Goal: Find specific page/section: Find specific page/section

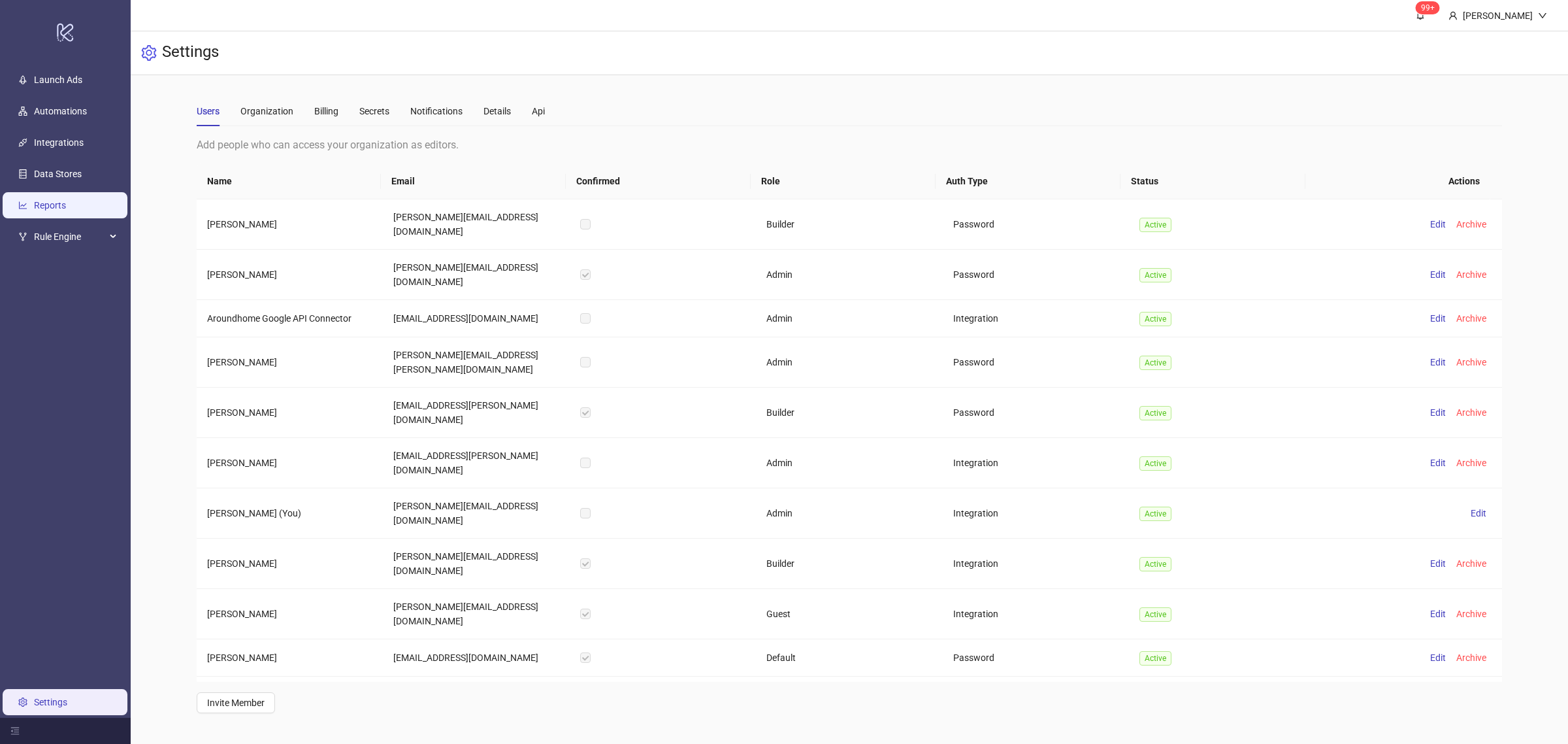
click at [51, 200] on link "Reports" at bounding box center [50, 205] width 32 height 10
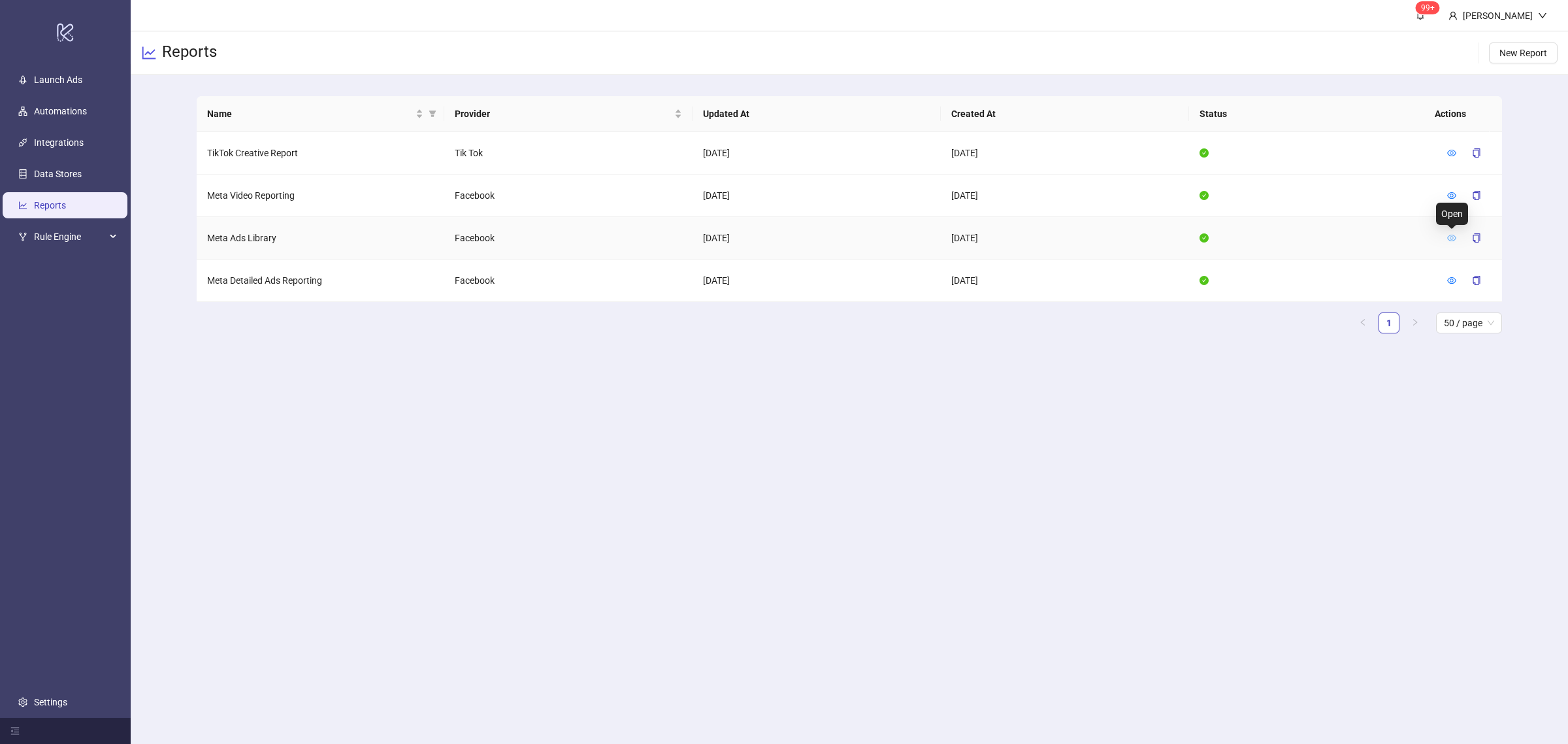
click at [1447, 238] on icon "eye" at bounding box center [1452, 238] width 9 height 9
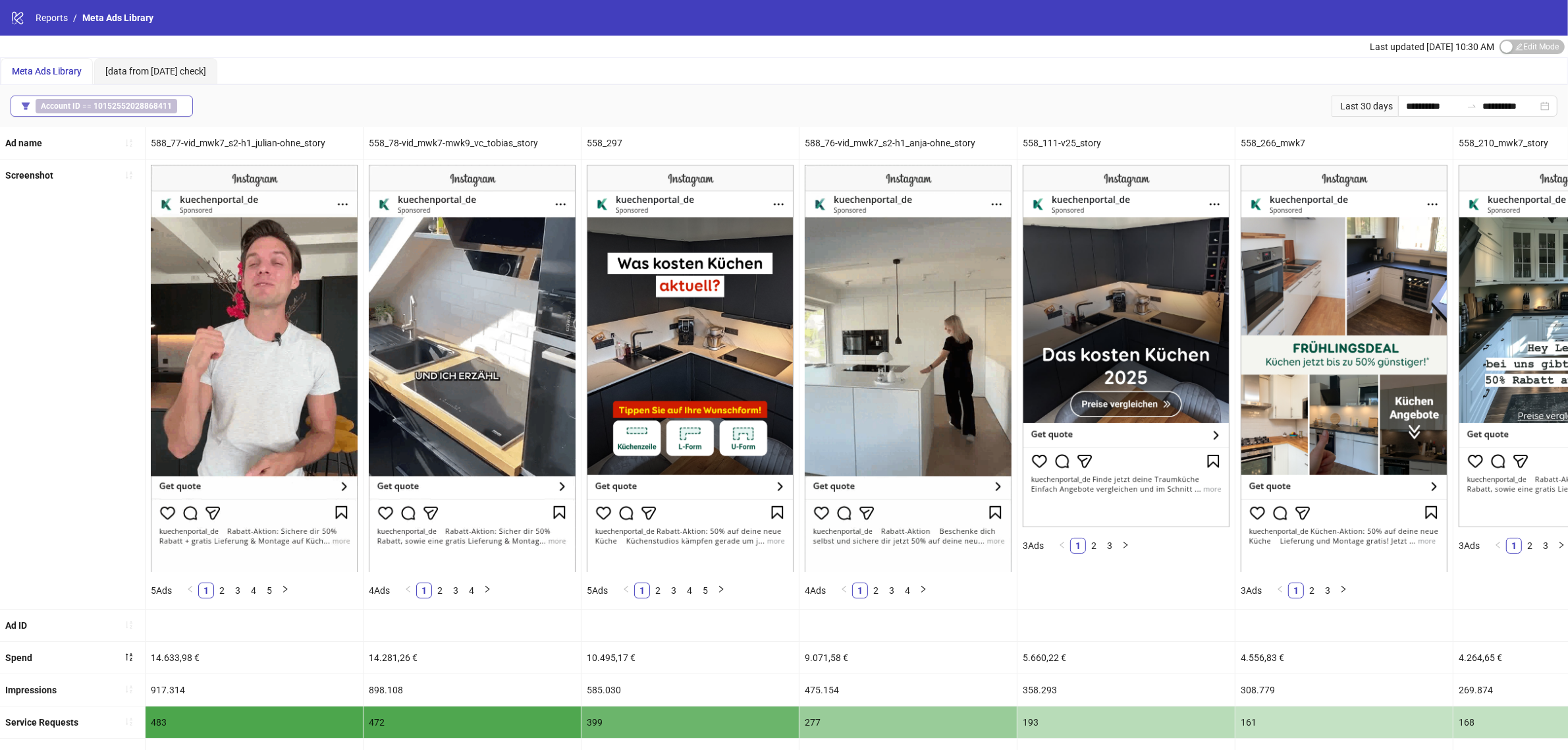
click at [166, 101] on b "10152552028868411" at bounding box center [132, 106] width 78 height 10
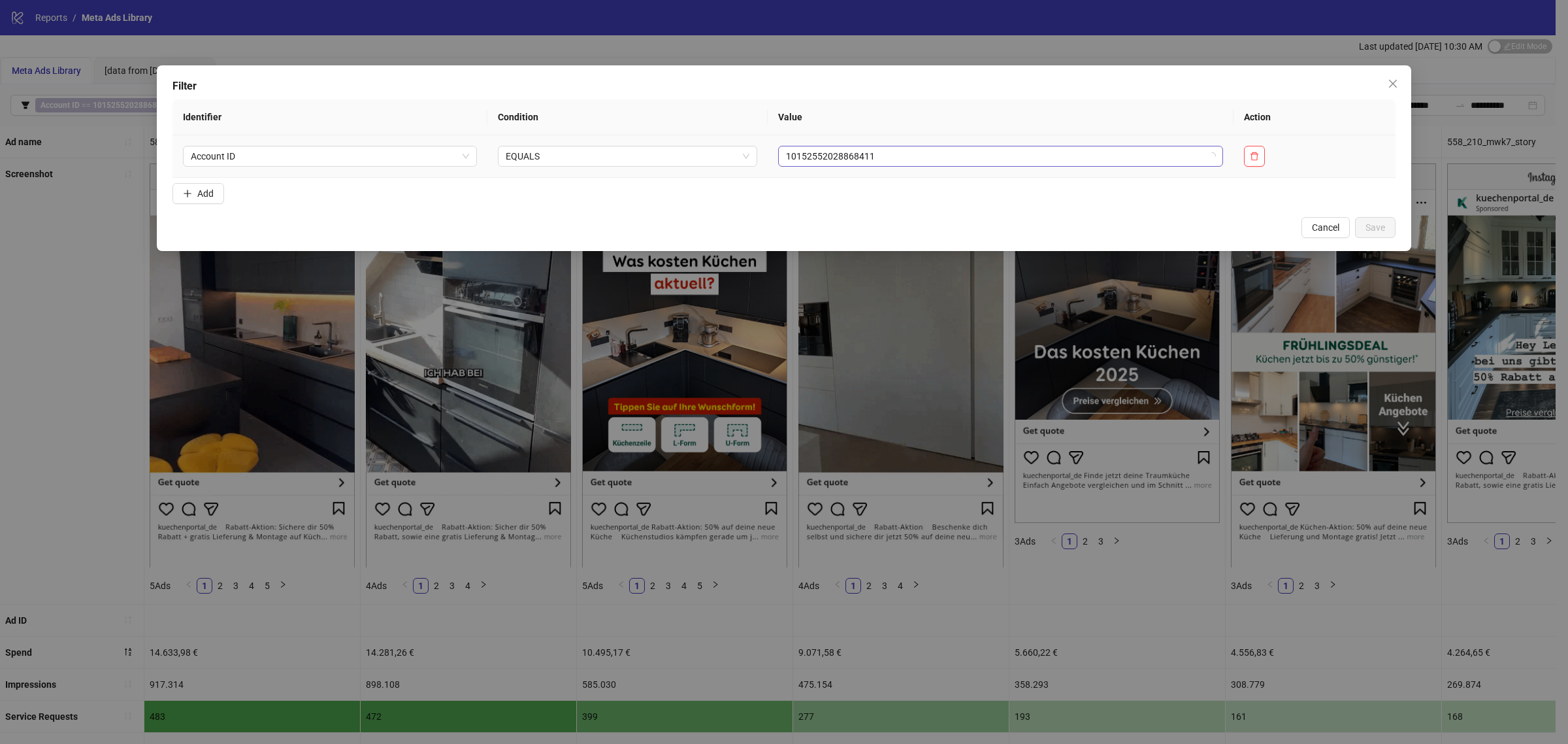
click at [820, 157] on span "10152552028868411" at bounding box center [1001, 156] width 430 height 20
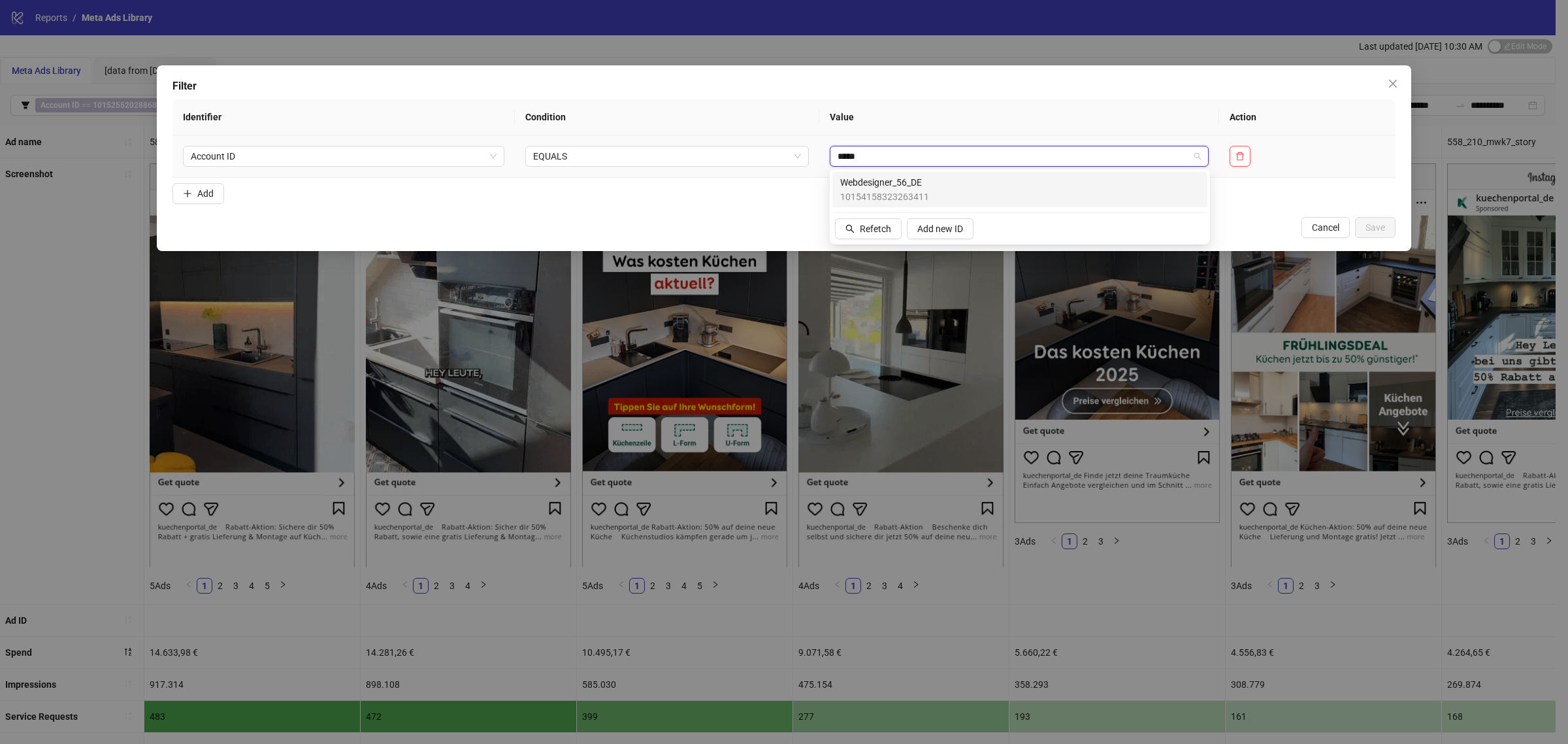
type input "******"
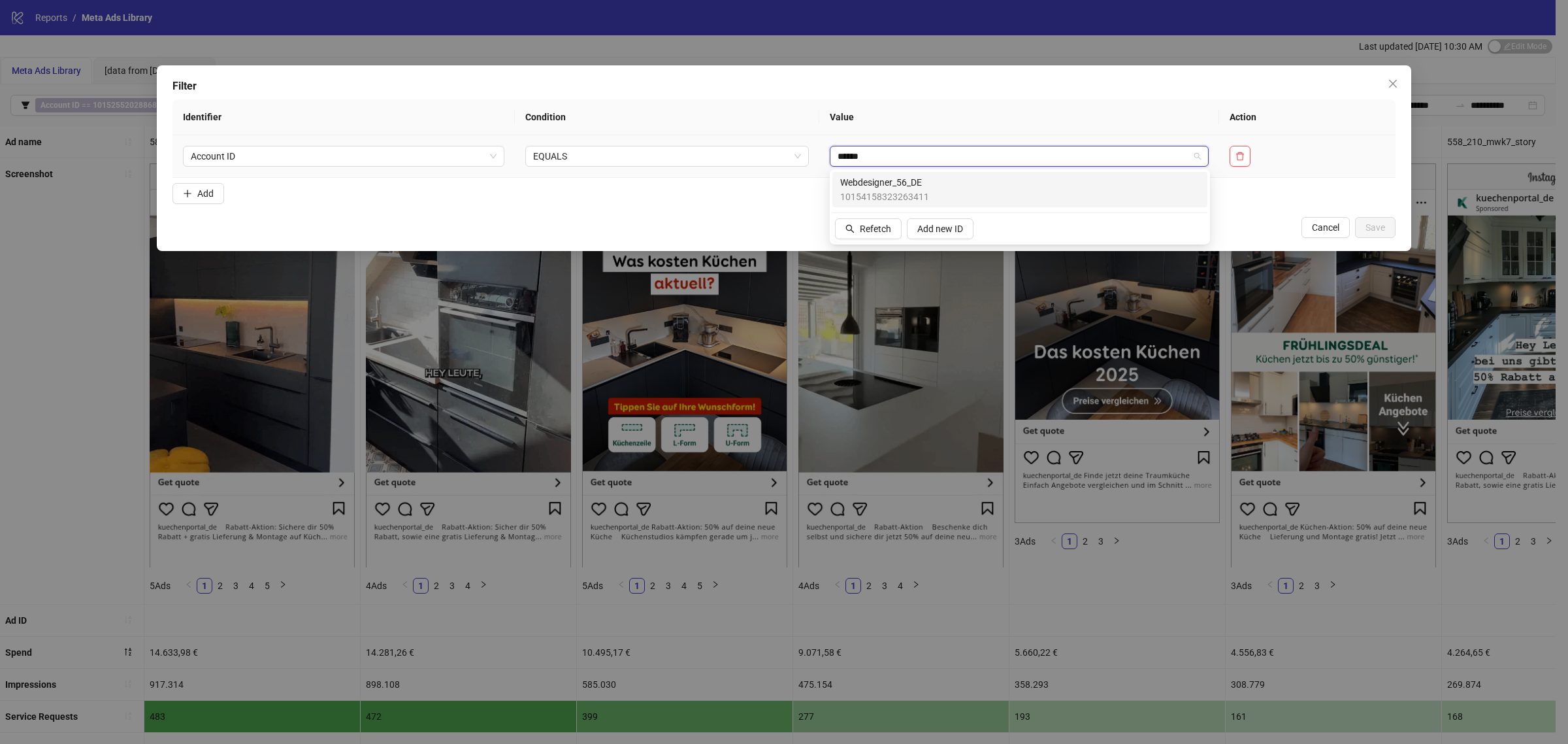
click at [857, 187] on span "Webdesigner_56_DE" at bounding box center [884, 182] width 89 height 14
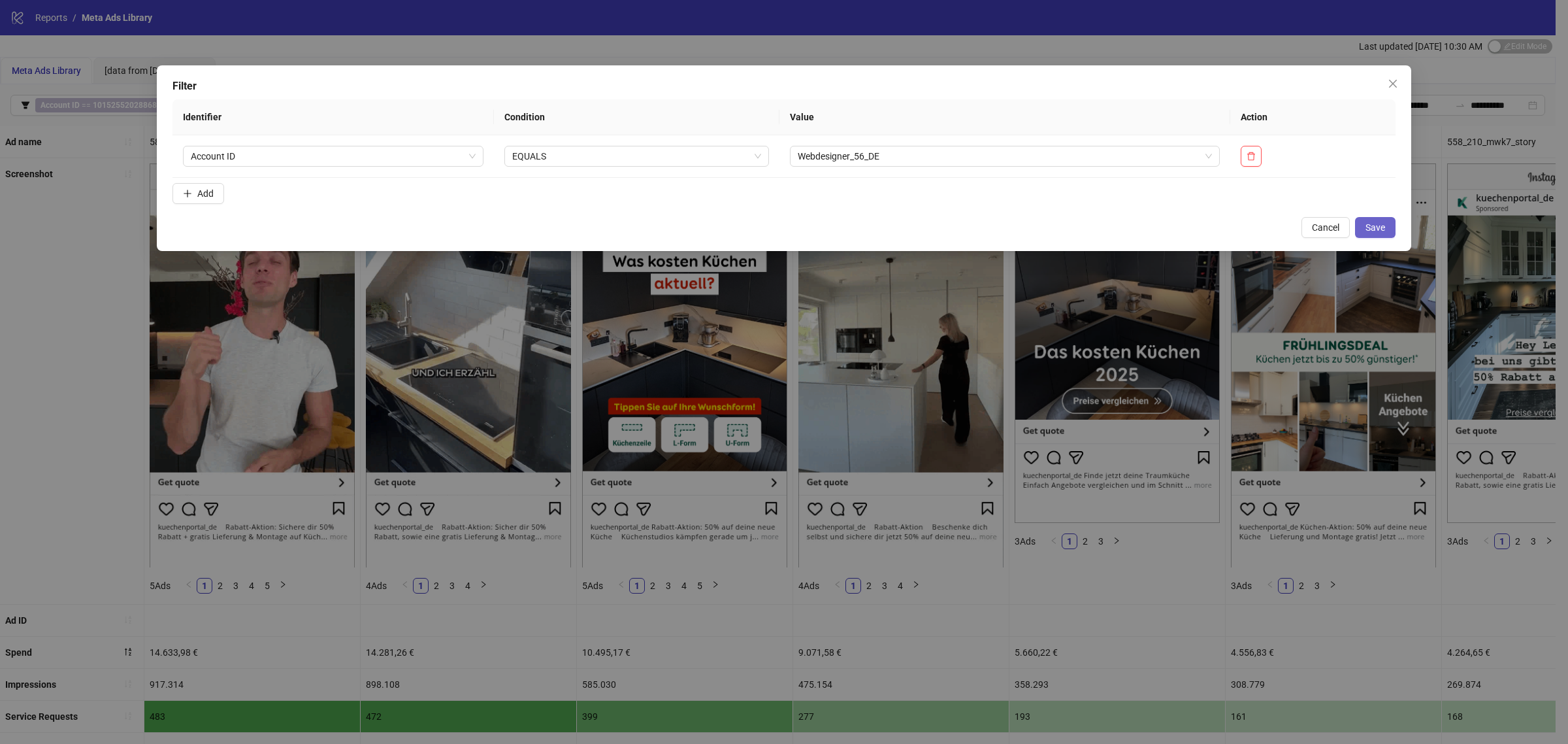
click at [1365, 229] on span "Save" at bounding box center [1375, 227] width 20 height 10
